Goal: Task Accomplishment & Management: Manage account settings

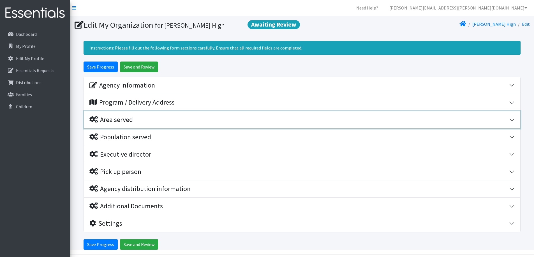
click at [118, 120] on div "Area served" at bounding box center [110, 120] width 43 height 8
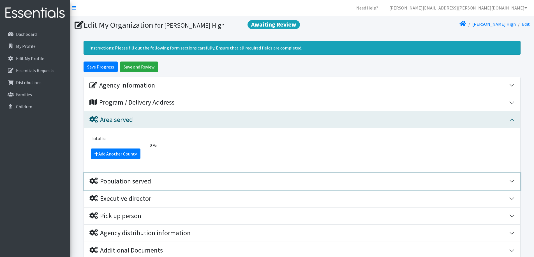
click at [119, 180] on div "Population served" at bounding box center [120, 182] width 62 height 8
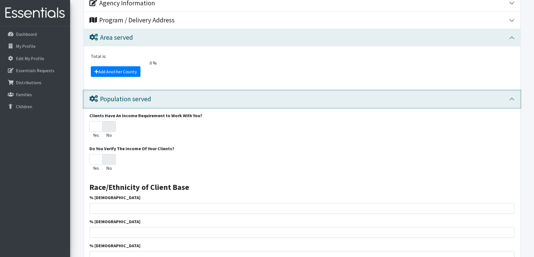
scroll to position [112, 0]
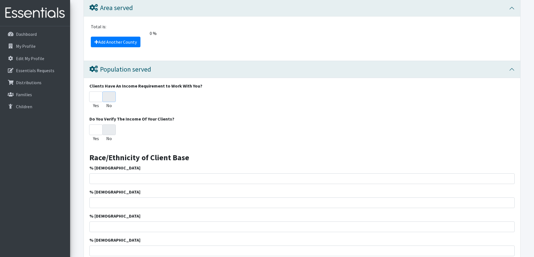
click at [108, 97] on input "No" at bounding box center [108, 97] width 13 height 11
click at [108, 131] on input "No" at bounding box center [108, 130] width 13 height 11
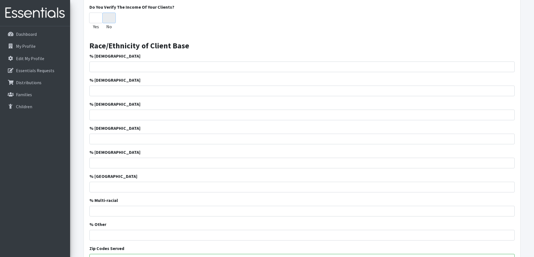
scroll to position [252, 0]
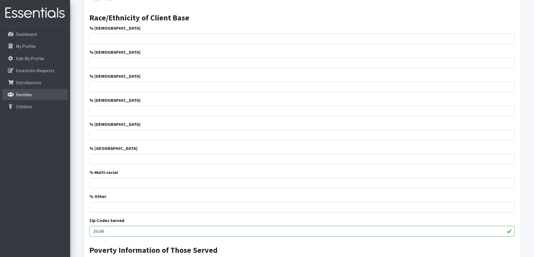
click at [22, 96] on p "Families" at bounding box center [24, 95] width 16 height 6
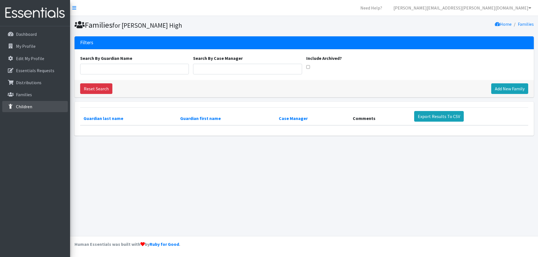
click at [23, 108] on p "Children" at bounding box center [24, 107] width 16 height 6
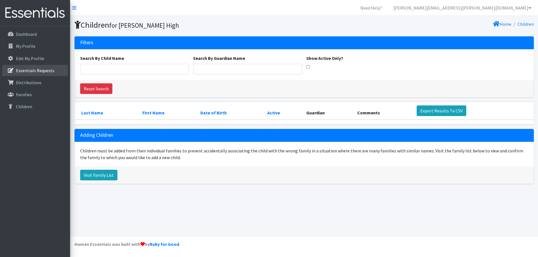
click at [23, 71] on p "Essentials Requests" at bounding box center [35, 71] width 38 height 6
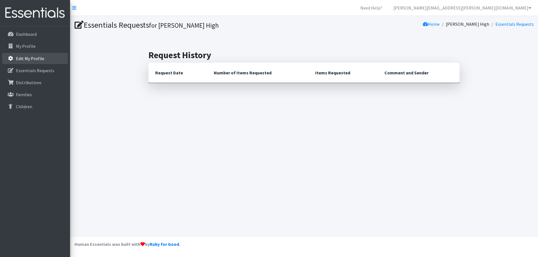
click at [22, 57] on p "Edit My Profile" at bounding box center [30, 59] width 28 height 6
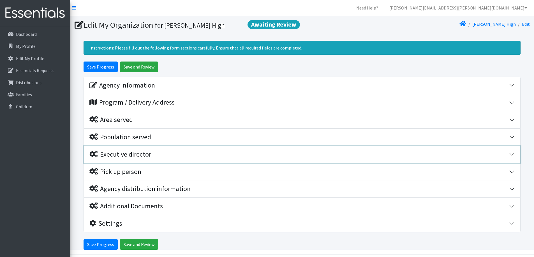
click at [115, 153] on div "Executive director" at bounding box center [120, 155] width 62 height 8
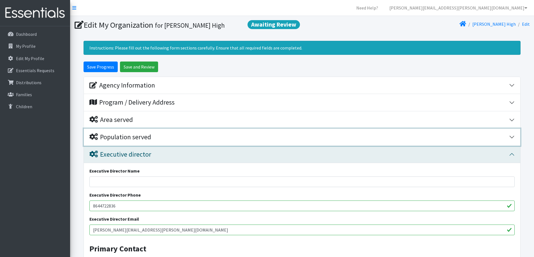
click at [116, 138] on div "Population served" at bounding box center [120, 137] width 62 height 8
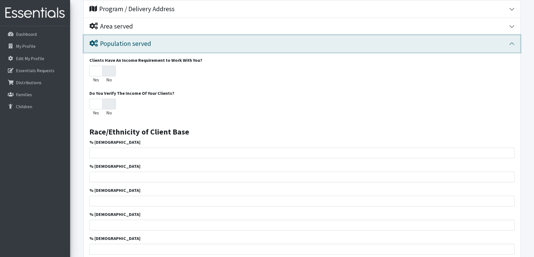
scroll to position [112, 0]
